Goal: Task Accomplishment & Management: Use online tool/utility

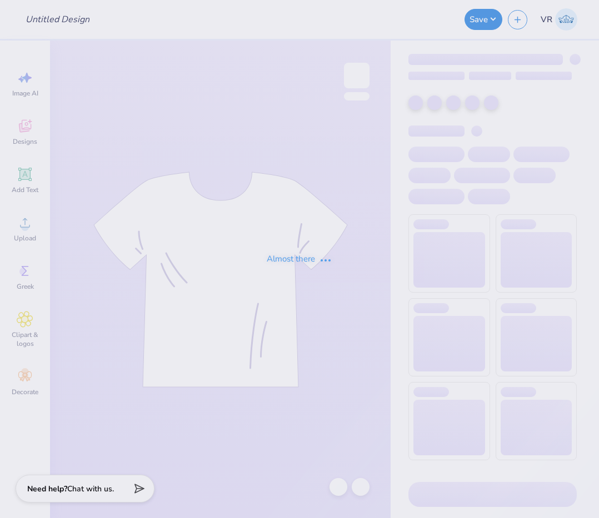
type input "The [GEOGRAPHIC_DATA][US_STATE] : [PERSON_NAME]"
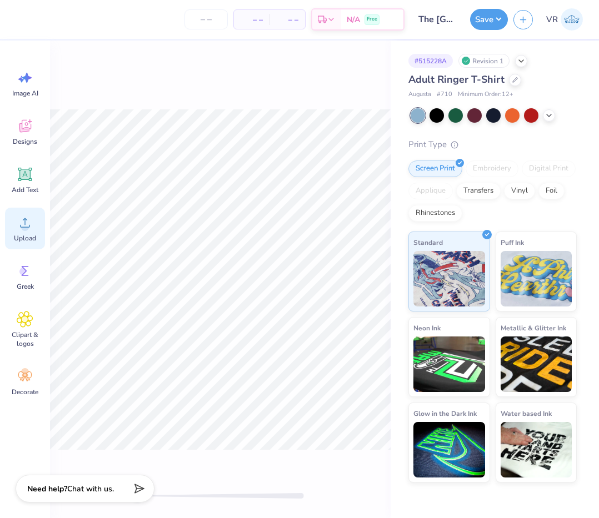
click at [24, 226] on circle at bounding box center [25, 227] width 8 height 8
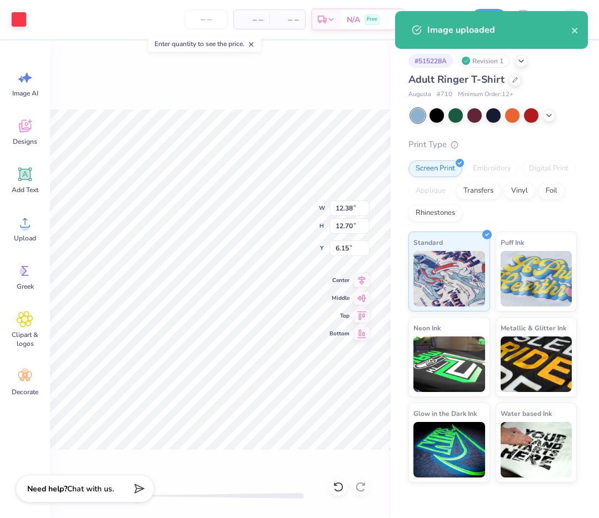
click at [288, 86] on div "W 12.38 12.38 " H 12.70 12.70 " Y 6.15 6.15 " Center Middle Top Bottom" at bounding box center [220, 280] width 341 height 478
click at [354, 206] on input "12.38" at bounding box center [349, 209] width 40 height 16
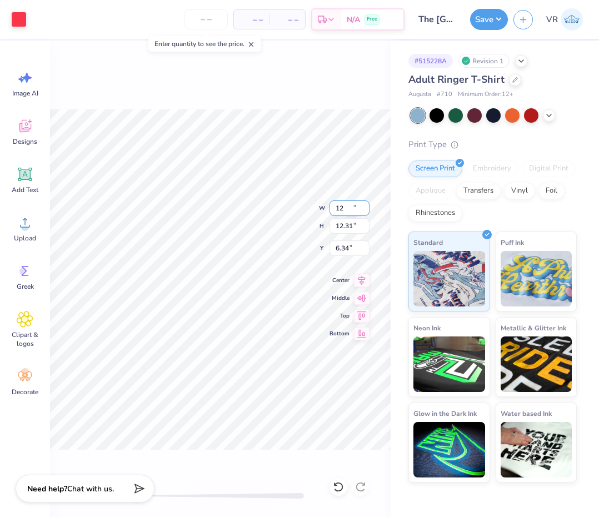
type input "12.00"
type input "12.31"
type input "6.34"
click at [348, 254] on input "6.34" at bounding box center [349, 249] width 40 height 16
click at [358, 205] on input "12.00" at bounding box center [349, 209] width 40 height 16
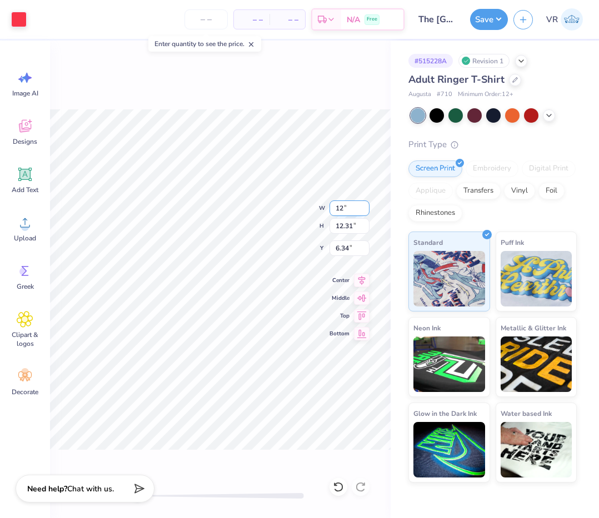
type input "1"
click at [352, 206] on input "W" at bounding box center [349, 209] width 40 height 16
type input "9.00"
type input "9.23"
click at [342, 248] on input "7.88" at bounding box center [349, 249] width 40 height 16
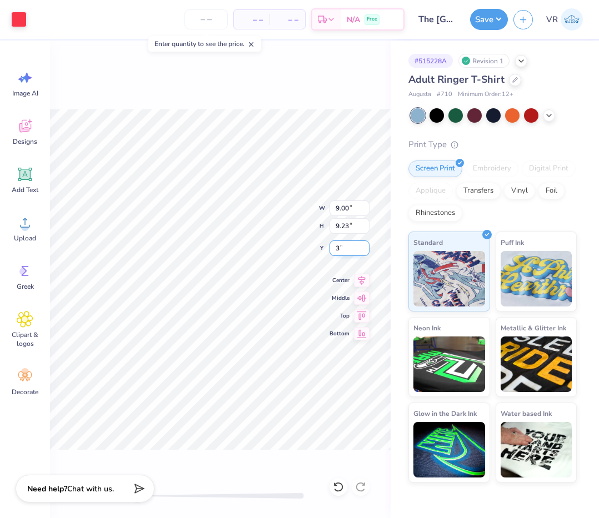
type input "3"
click at [483, 20] on button "Save" at bounding box center [489, 17] width 38 height 21
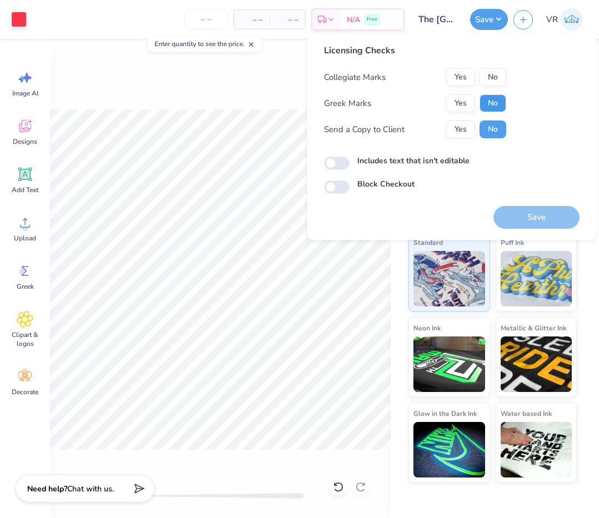
click at [493, 102] on button "No" at bounding box center [493, 103] width 27 height 18
click at [471, 89] on div "Collegiate Marks Yes No Greek Marks Yes No Send a Copy to Client Yes No" at bounding box center [415, 103] width 182 height 70
click at [467, 81] on button "Yes" at bounding box center [460, 77] width 29 height 18
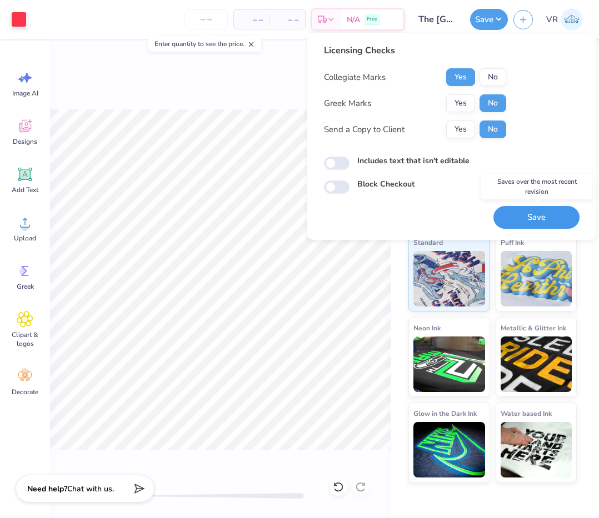
click at [520, 215] on button "Save" at bounding box center [536, 217] width 86 height 23
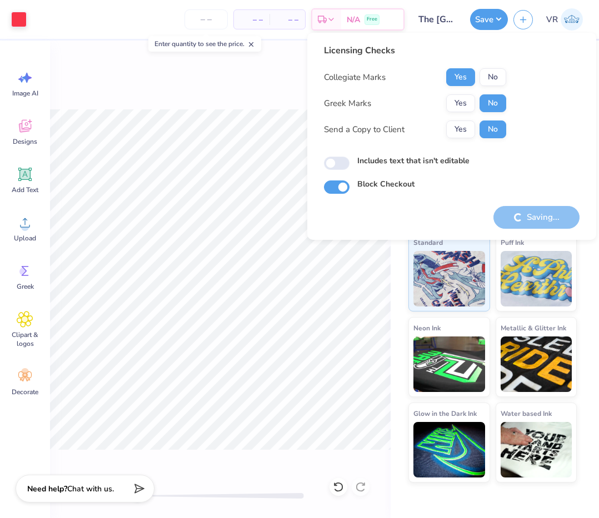
checkbox input "true"
